Goal: Navigation & Orientation: Find specific page/section

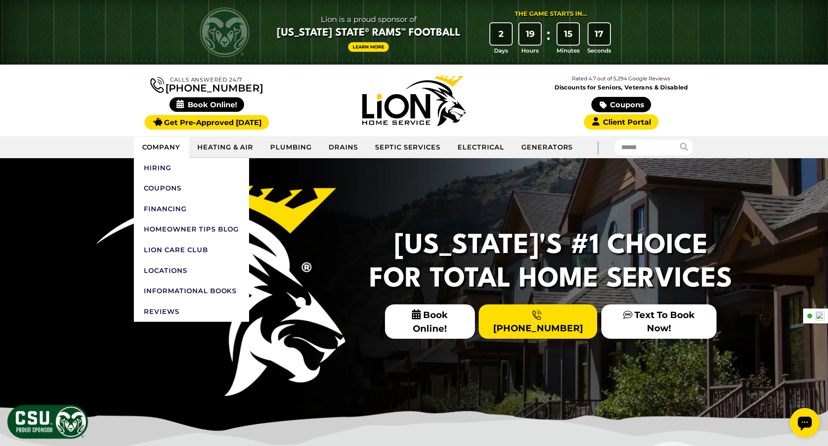
click at [167, 148] on link "Company" at bounding box center [161, 147] width 55 height 21
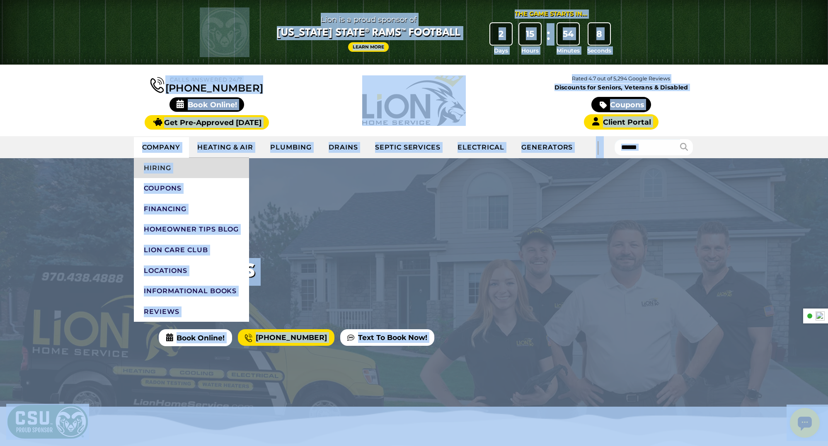
click at [152, 166] on link "Hiring" at bounding box center [191, 168] width 115 height 21
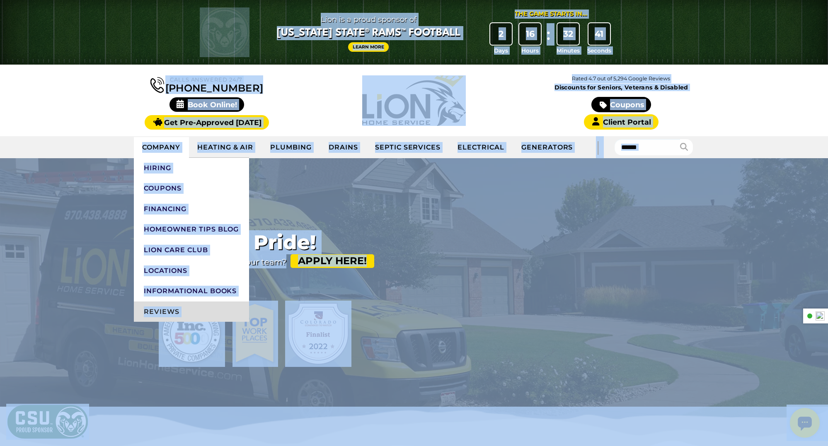
click at [179, 307] on link "Reviews" at bounding box center [191, 312] width 115 height 21
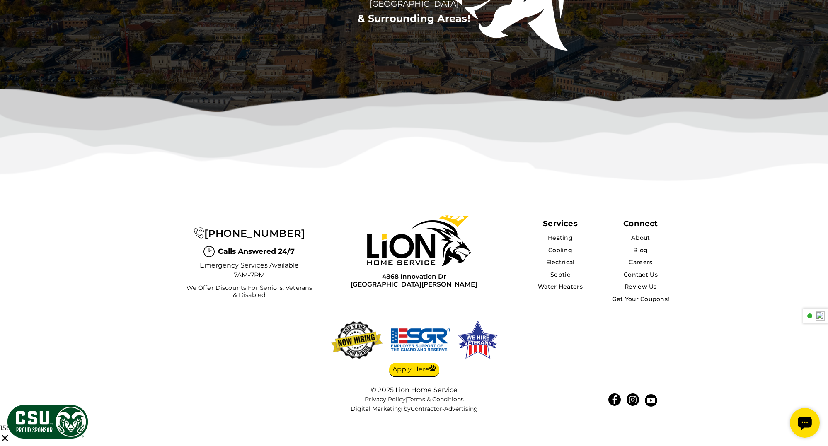
scroll to position [1803, 0]
click at [643, 242] on link "About" at bounding box center [640, 237] width 19 height 7
